Goal: Register for event/course

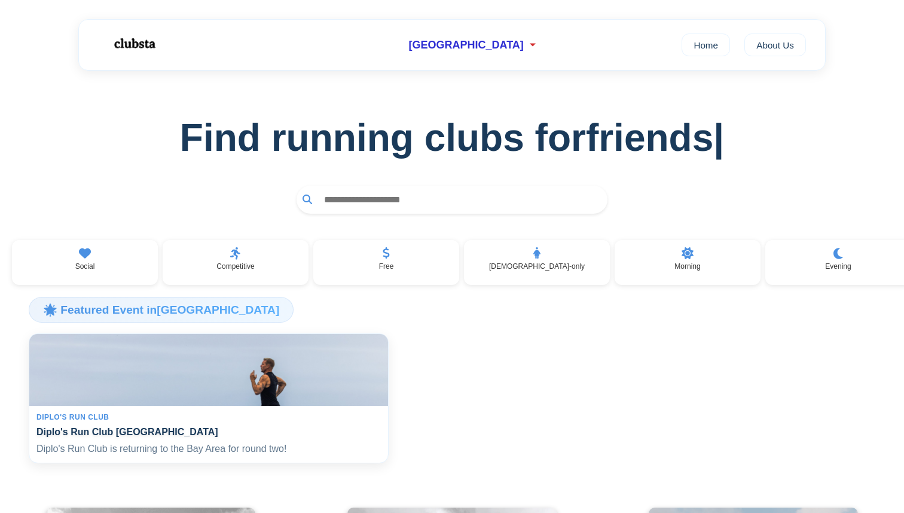
click at [175, 383] on img at bounding box center [209, 370] width 370 height 74
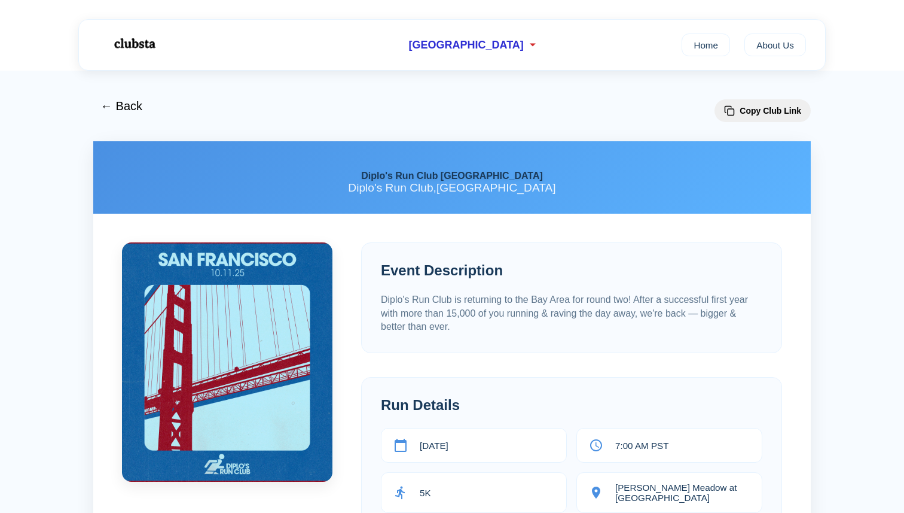
click at [438, 269] on h2 "Event Description" at bounding box center [572, 270] width 382 height 17
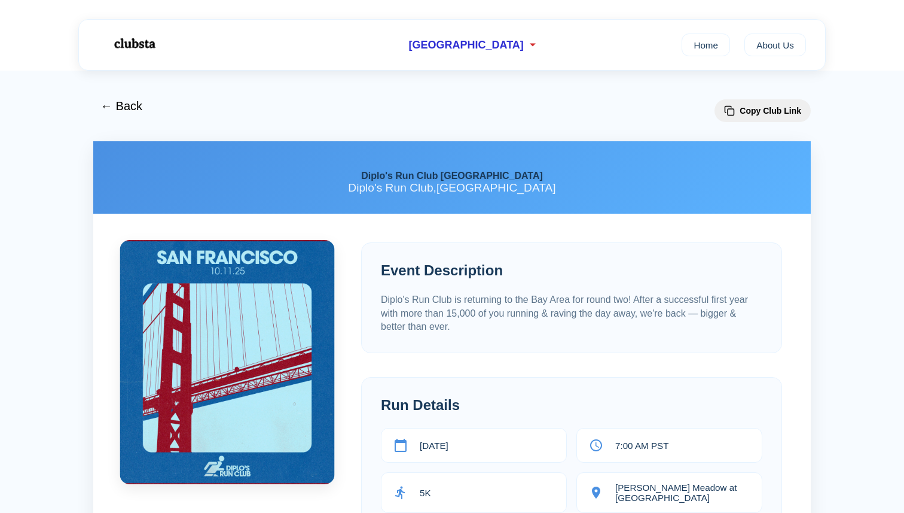
click at [227, 368] on img at bounding box center [227, 362] width 215 height 244
click at [241, 254] on img at bounding box center [227, 362] width 215 height 244
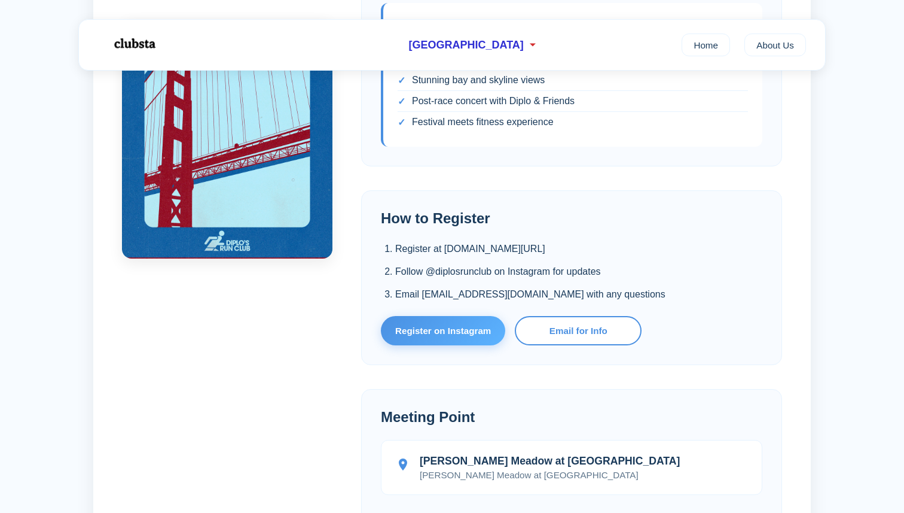
scroll to position [624, 0]
drag, startPoint x: 445, startPoint y: 239, endPoint x: 586, endPoint y: 234, distance: 141.3
click at [586, 240] on li "Register at diplosrunclub.com/san-francisco" at bounding box center [578, 248] width 367 height 16
copy li "diplosrunclub.com/san-francisco"
